Goal: Information Seeking & Learning: Stay updated

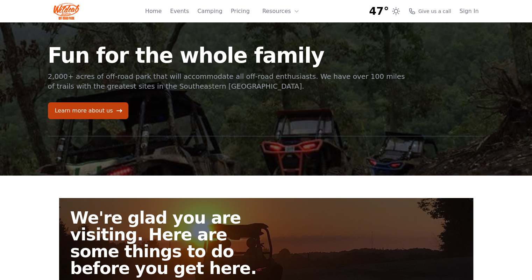
click at [397, 12] on div "47°" at bounding box center [384, 11] width 31 height 13
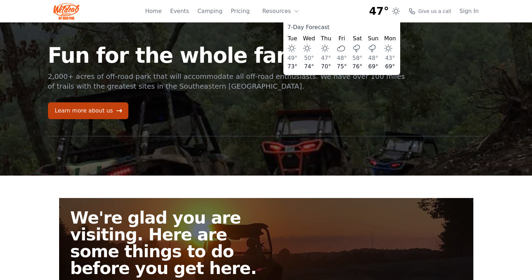
click at [389, 12] on span "47°" at bounding box center [379, 11] width 20 height 13
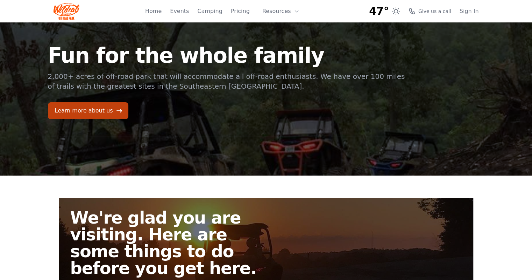
click at [389, 12] on span "47°" at bounding box center [379, 11] width 20 height 13
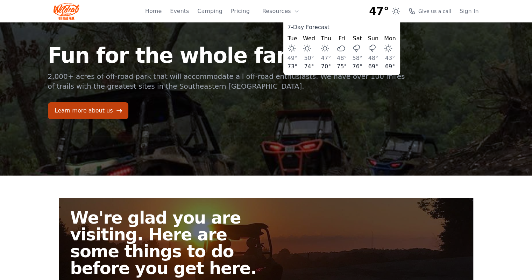
click at [362, 55] on span "58°" at bounding box center [357, 58] width 10 height 7
click at [322, 28] on div "7-Day Forecast" at bounding box center [342, 27] width 108 height 8
click at [321, 34] on div "7-Day Forecast Tue 49° 73° Wed 50° 74° Thu 47° 70° Fri 48° 75° Sat 58° 76° Sun …" at bounding box center [341, 47] width 117 height 56
drag, startPoint x: 317, startPoint y: 4, endPoint x: 281, endPoint y: 0, distance: 35.9
click at [316, 4] on div "47° 7-Day Forecast Tue 49° 73° Wed 50° 74° Thu 47° 70° Fri 48° 75° Sat 58° 76° …" at bounding box center [266, 11] width 425 height 22
